Goal: Task Accomplishment & Management: Use online tool/utility

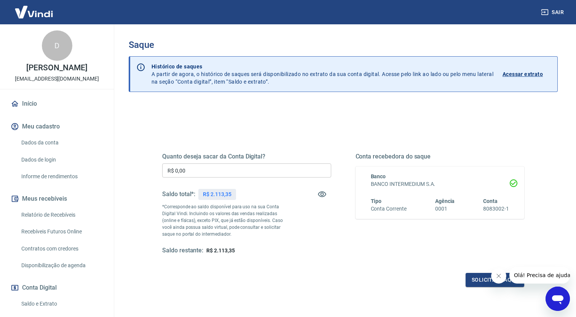
click at [193, 170] on input "R$ 0,00" at bounding box center [246, 171] width 169 height 14
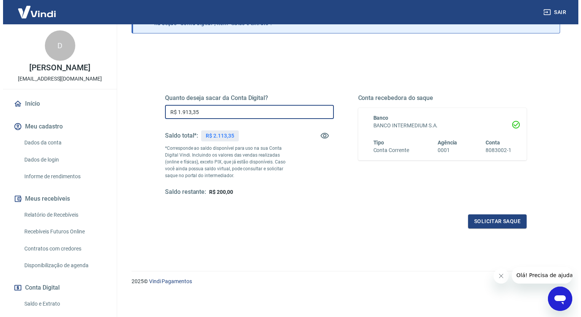
scroll to position [59, 0]
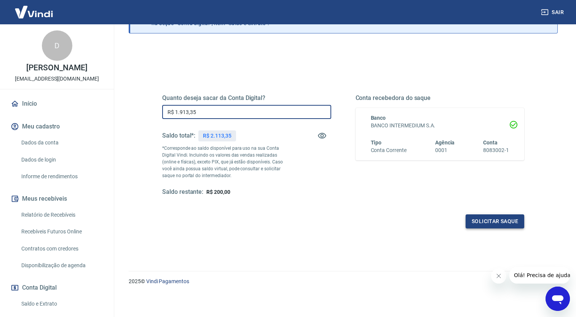
type input "R$ 1.913,35"
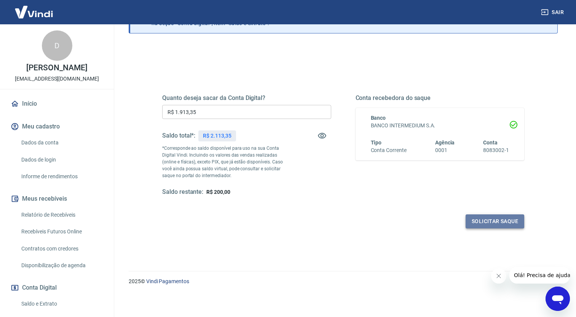
click at [500, 219] on button "Solicitar saque" at bounding box center [494, 222] width 59 height 14
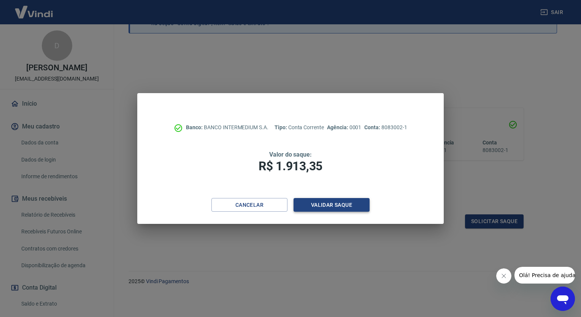
click at [328, 205] on button "Validar saque" at bounding box center [332, 205] width 76 height 14
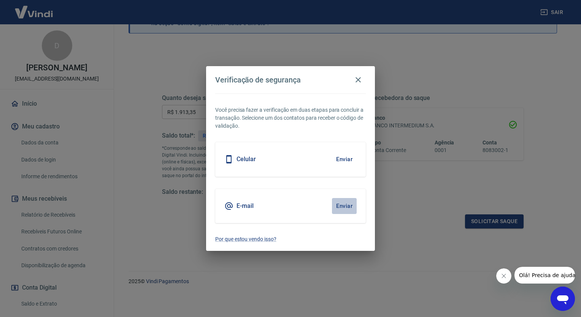
click at [351, 208] on button "Enviar" at bounding box center [344, 206] width 25 height 16
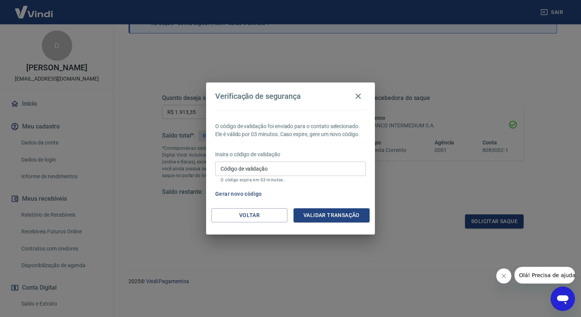
click at [286, 169] on input "Código de validação" at bounding box center [290, 169] width 151 height 14
type input "864376"
click at [345, 216] on button "Validar transação" at bounding box center [332, 215] width 76 height 14
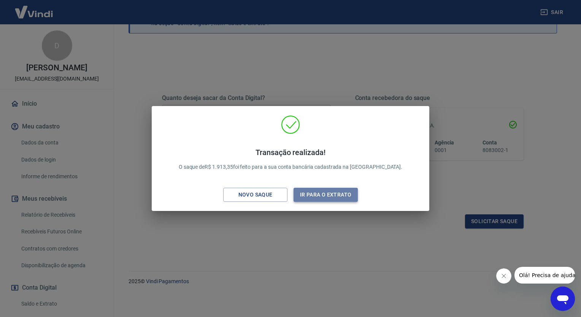
click at [310, 194] on button "Ir para o extrato" at bounding box center [326, 195] width 64 height 14
